Goal: Find specific page/section: Find specific page/section

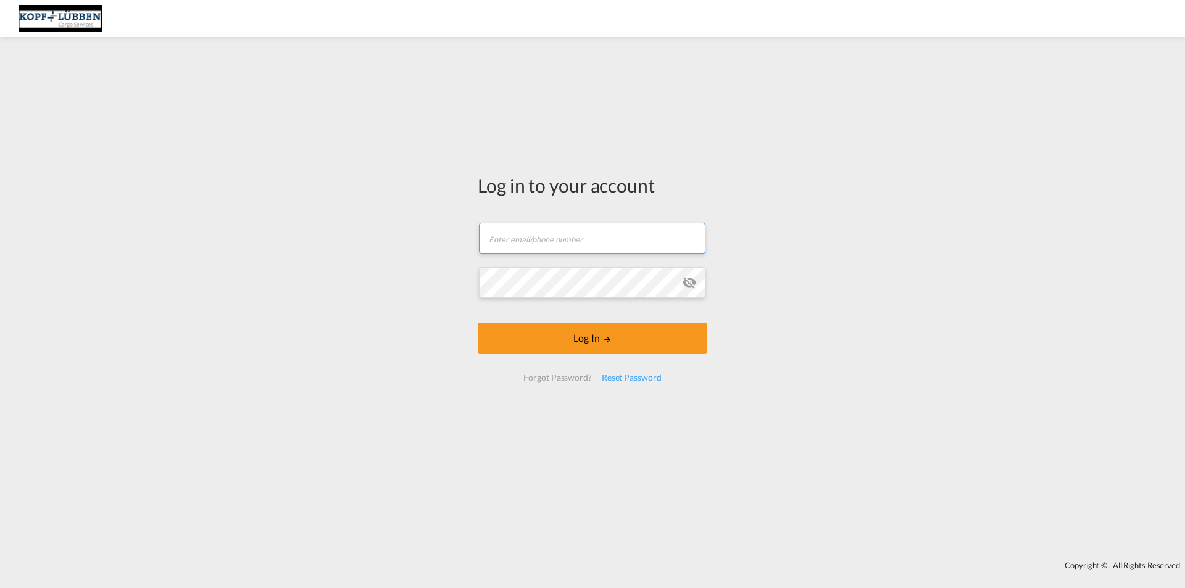
click at [505, 239] on input "text" at bounding box center [592, 238] width 227 height 31
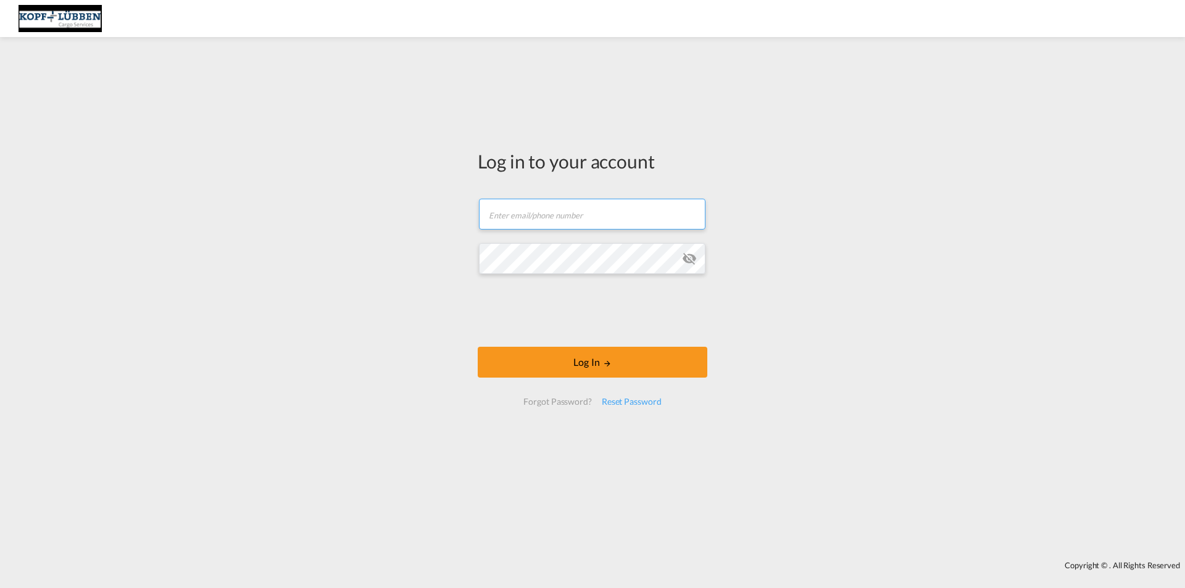
paste input "[EMAIL_ADDRESS][PERSON_NAME][DOMAIN_NAME]"
type input "[EMAIL_ADDRESS][PERSON_NAME][DOMAIN_NAME]"
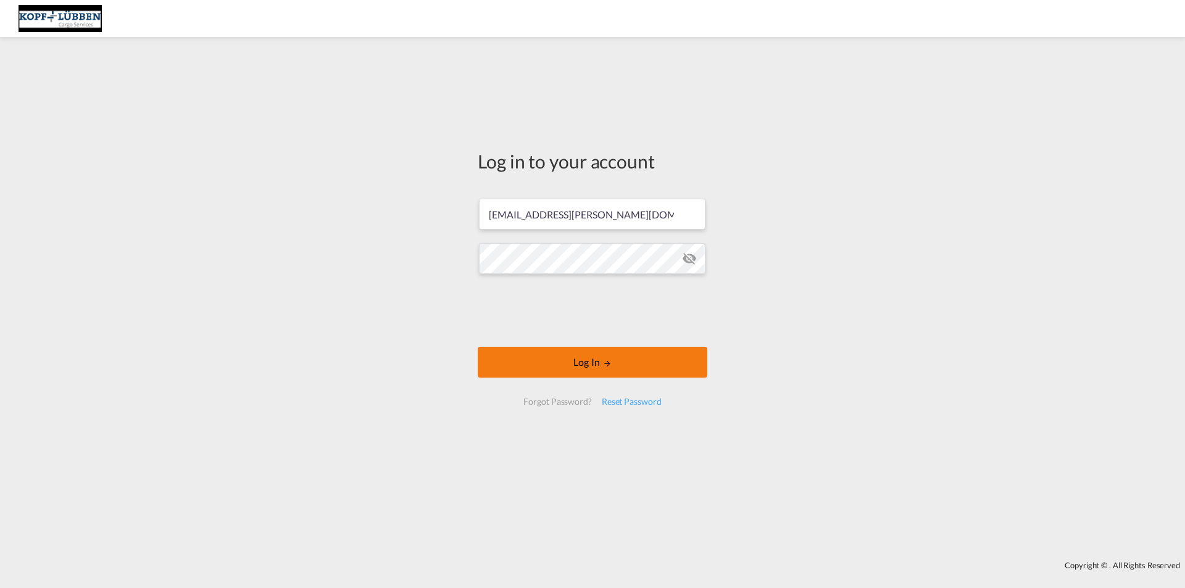
click at [544, 366] on button "Log In" at bounding box center [593, 362] width 230 height 31
